Goal: Task Accomplishment & Management: Manage account settings

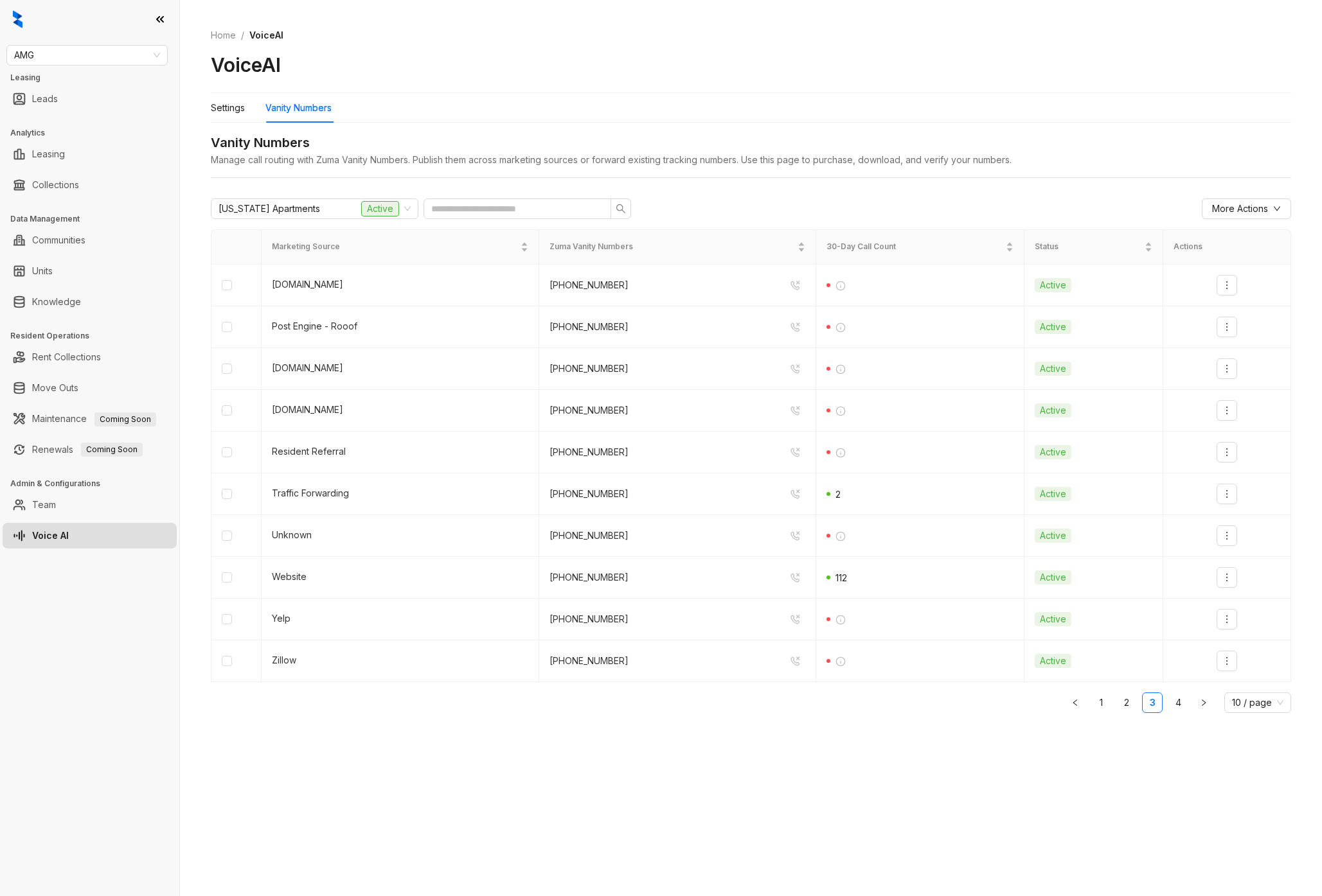
click at [120, 72] on div "AMG Leasing Leads Analytics Leasing Collections Data Management Communities Uni…" at bounding box center [89, 448] width 180 height 896
click at [120, 54] on span "AMG" at bounding box center [87, 55] width 146 height 19
type input "***"
drag, startPoint x: 120, startPoint y: 91, endPoint x: 123, endPoint y: 84, distance: 7.6
click at [123, 84] on div "Air Communities Fairfield" at bounding box center [87, 91] width 156 height 41
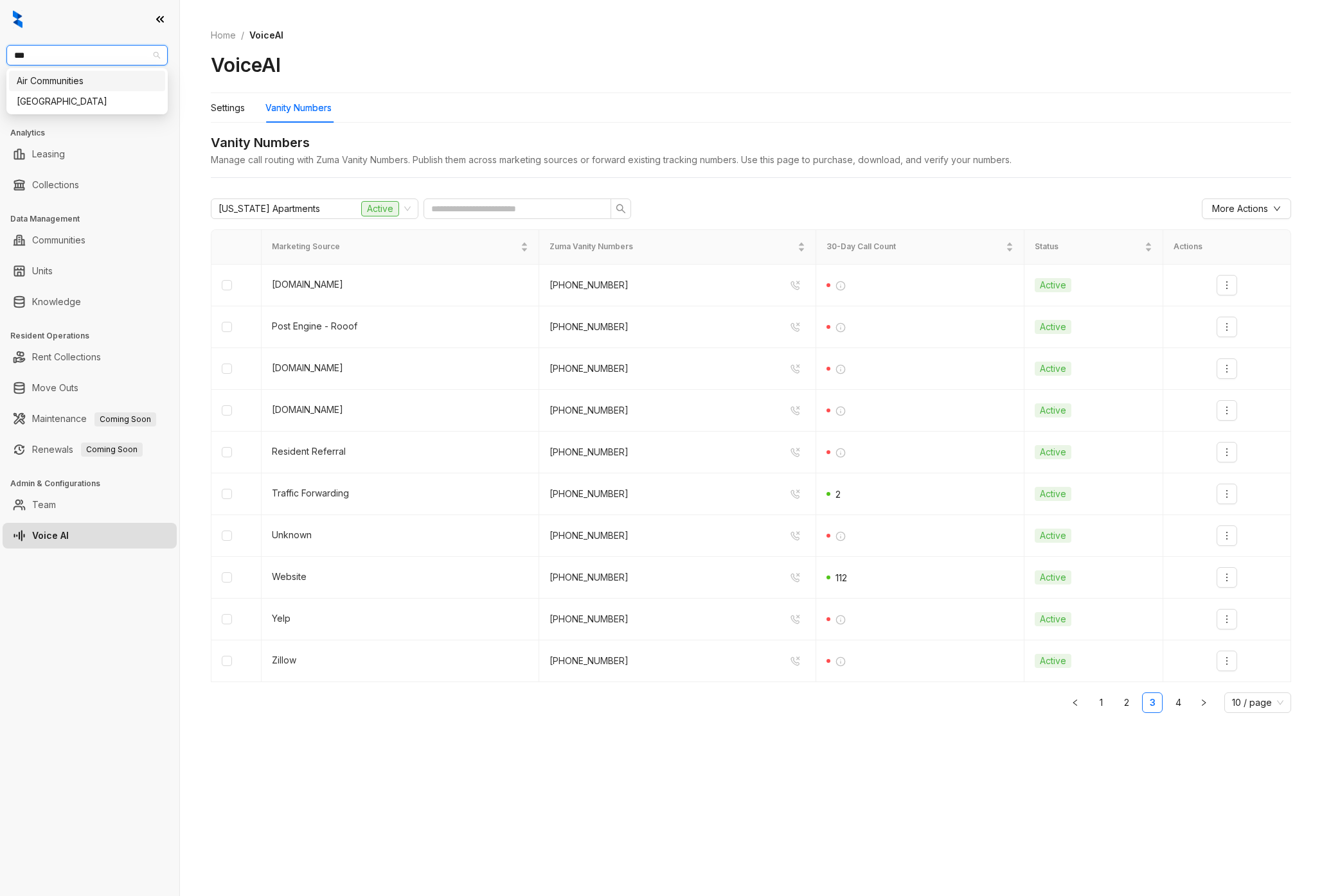
click at [123, 84] on div "Air Communities" at bounding box center [87, 81] width 141 height 14
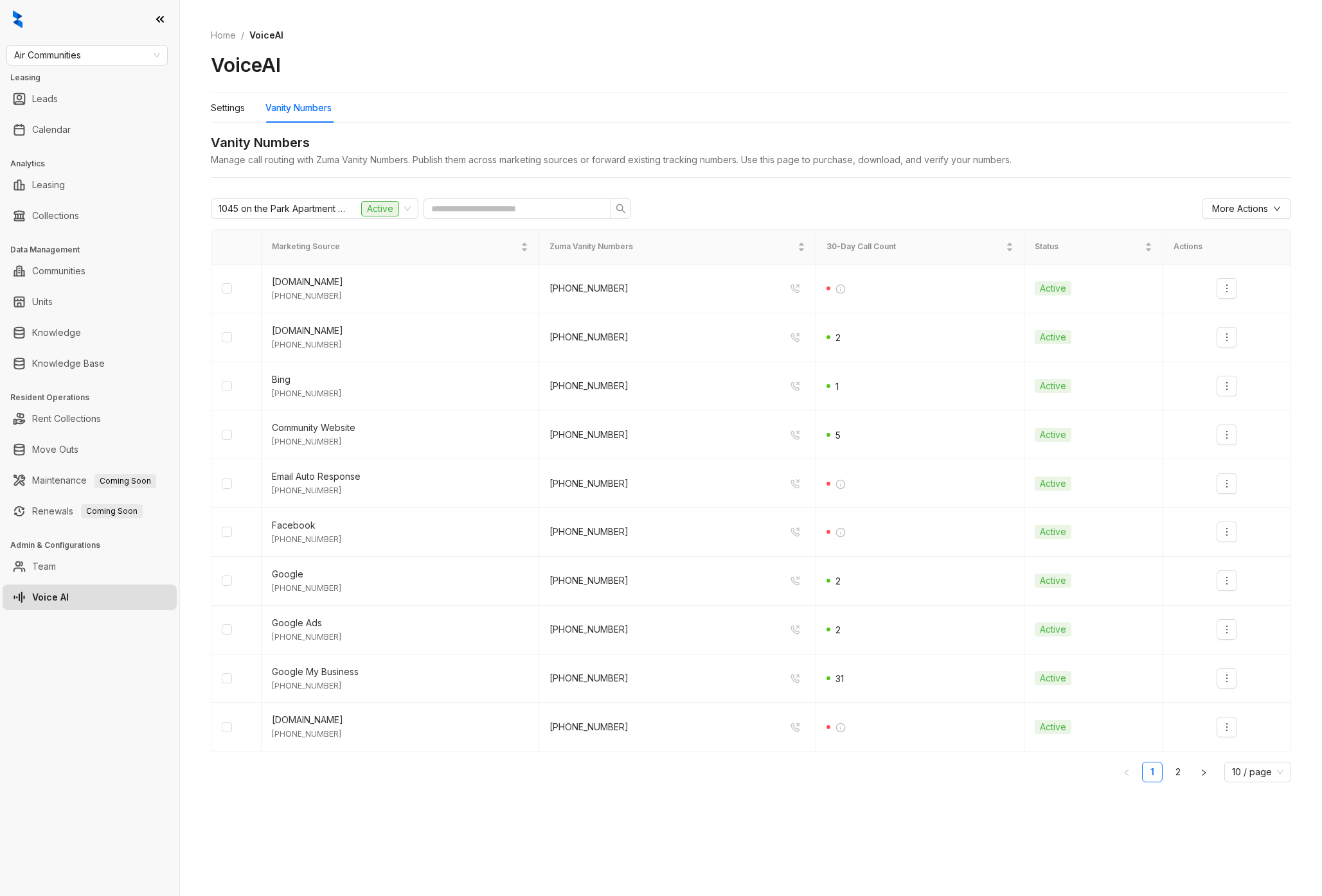
click at [232, 123] on div "Settings Vanity Numbers Vanity Numbers Manage call routing with Zuma Vanity Num…" at bounding box center [750, 448] width 1080 height 710
click at [232, 103] on div "Settings" at bounding box center [228, 108] width 34 height 14
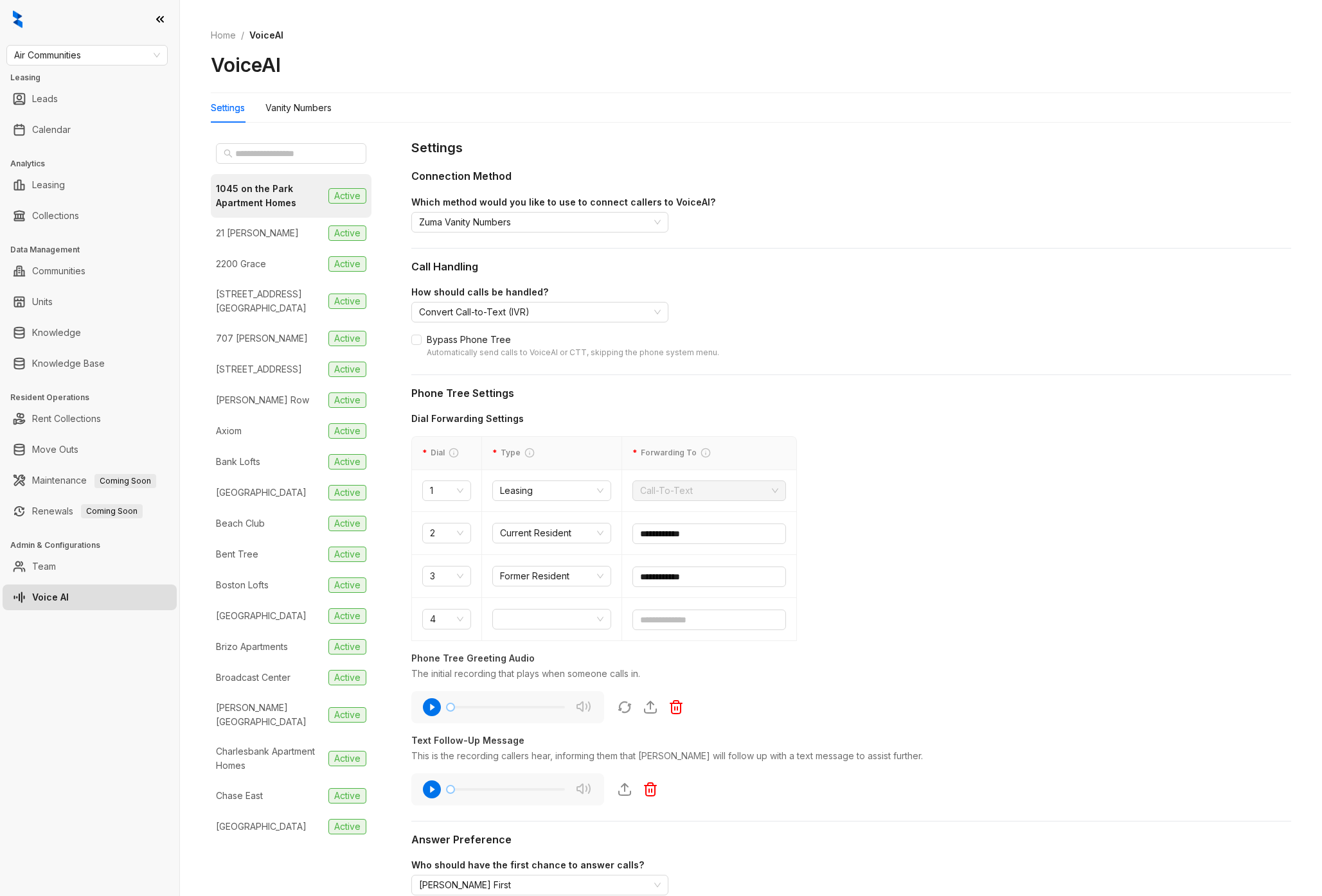
scroll to position [271, 0]
